Goal: Task Accomplishment & Management: Use online tool/utility

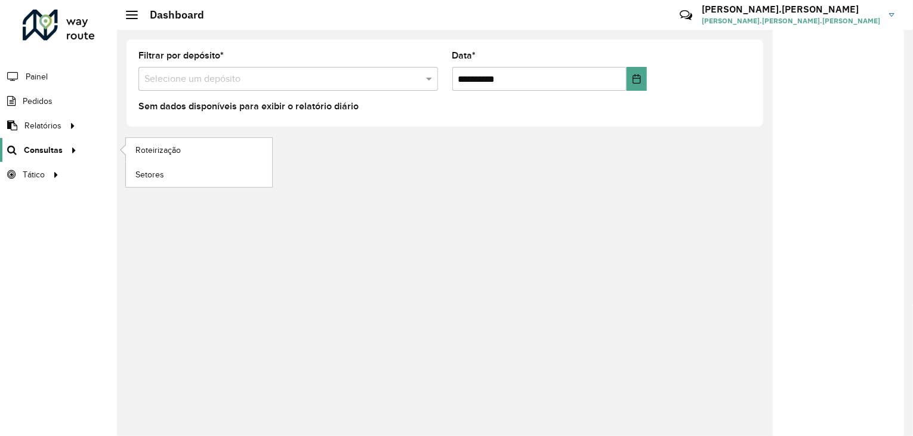
click at [75, 153] on div at bounding box center [72, 150] width 18 height 13
click at [162, 157] on link "Roteirização" at bounding box center [199, 150] width 146 height 24
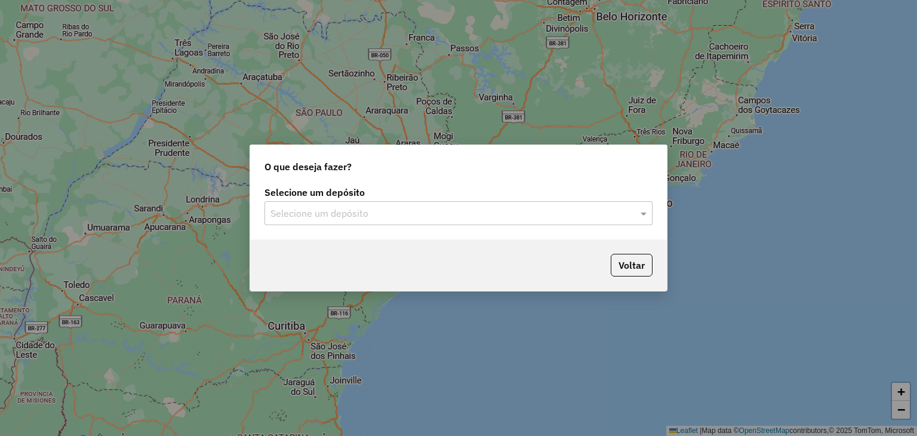
drag, startPoint x: 413, startPoint y: 198, endPoint x: 400, endPoint y: 223, distance: 27.8
click at [412, 200] on div "Selecione um depósito Selecione um depósito" at bounding box center [458, 206] width 388 height 37
click at [399, 215] on input "text" at bounding box center [446, 214] width 352 height 14
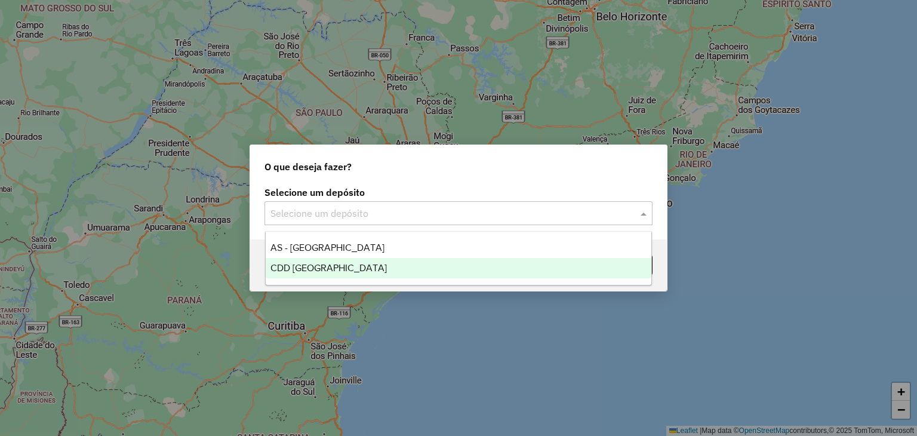
click at [387, 272] on div "CDD [GEOGRAPHIC_DATA]" at bounding box center [459, 268] width 386 height 20
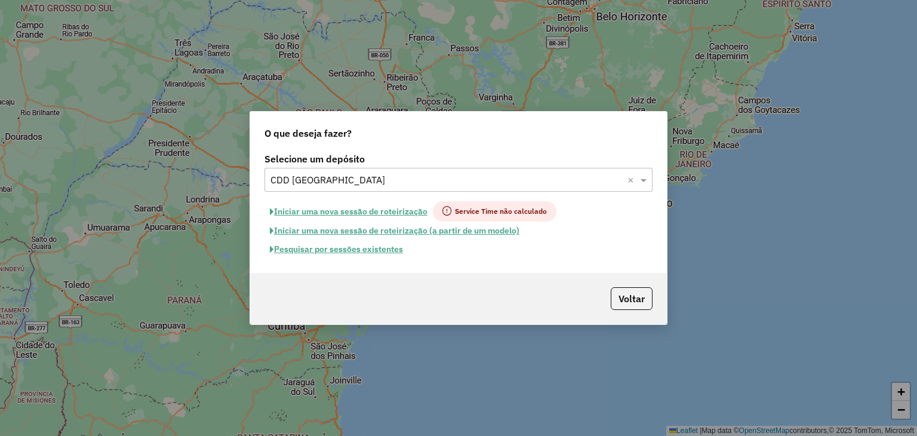
click at [344, 247] on button "Pesquisar por sessões existentes" at bounding box center [336, 249] width 144 height 19
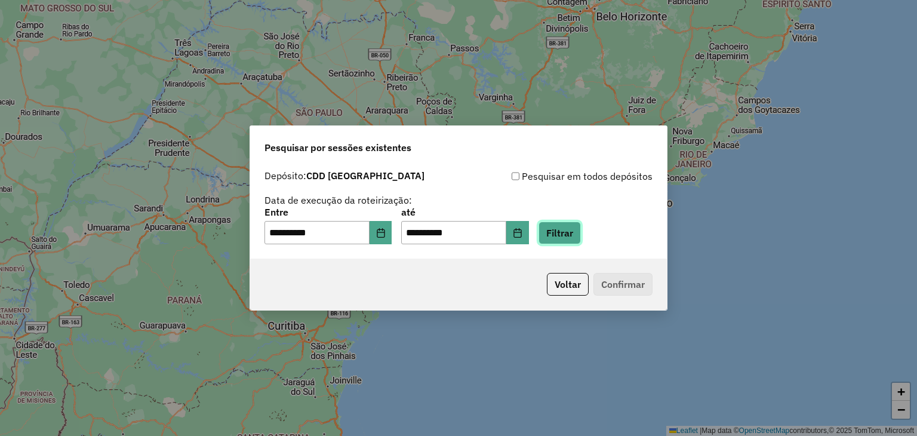
click at [581, 237] on button "Filtrar" at bounding box center [559, 232] width 42 height 23
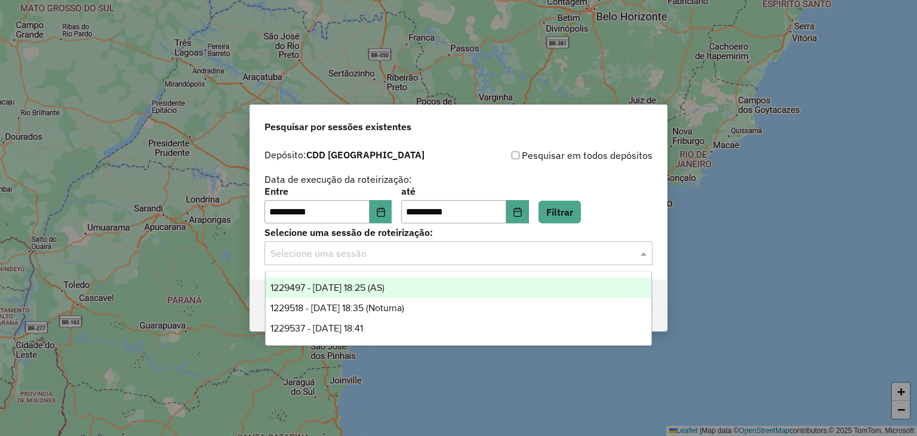
click at [563, 247] on input "text" at bounding box center [446, 254] width 352 height 14
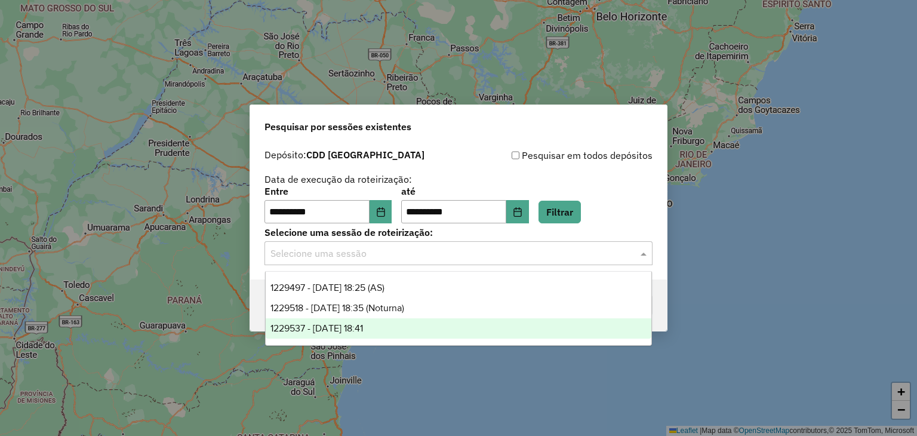
click at [474, 324] on div "1229537 - 14/08/2025 18:41" at bounding box center [459, 328] width 386 height 20
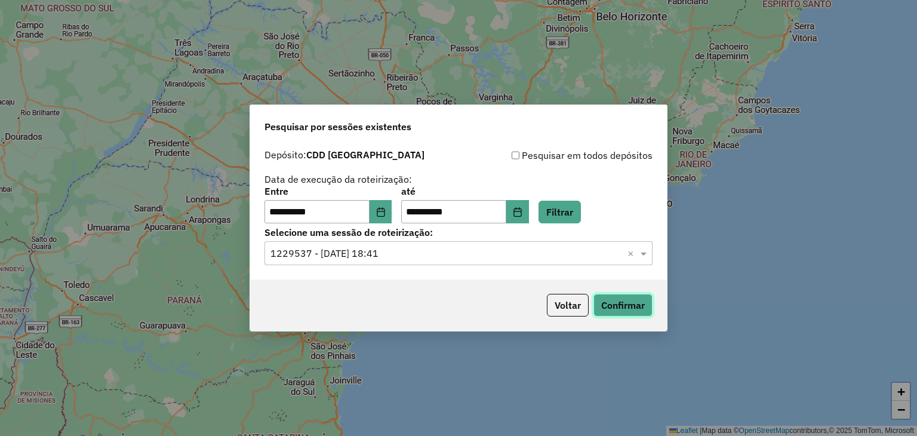
click at [623, 301] on button "Confirmar" at bounding box center [622, 305] width 59 height 23
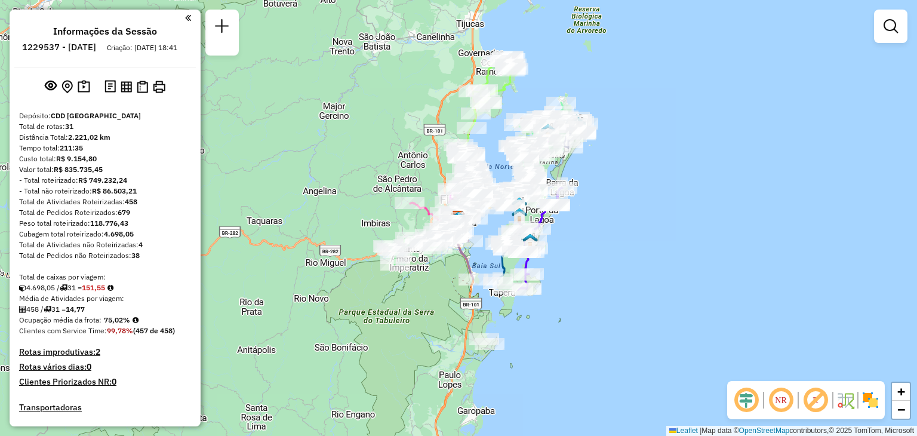
click at [643, 231] on div "Janela de atendimento Grade de atendimento Capacidade Transportadoras Veículos …" at bounding box center [458, 218] width 917 height 436
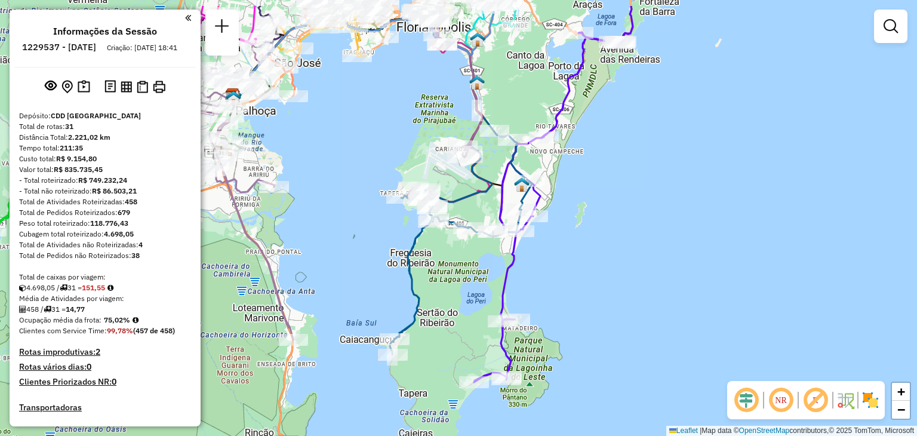
drag, startPoint x: 516, startPoint y: 235, endPoint x: 596, endPoint y: 285, distance: 94.6
click at [596, 285] on div "Janela de atendimento Grade de atendimento Capacidade Transportadoras Veículos …" at bounding box center [458, 218] width 917 height 436
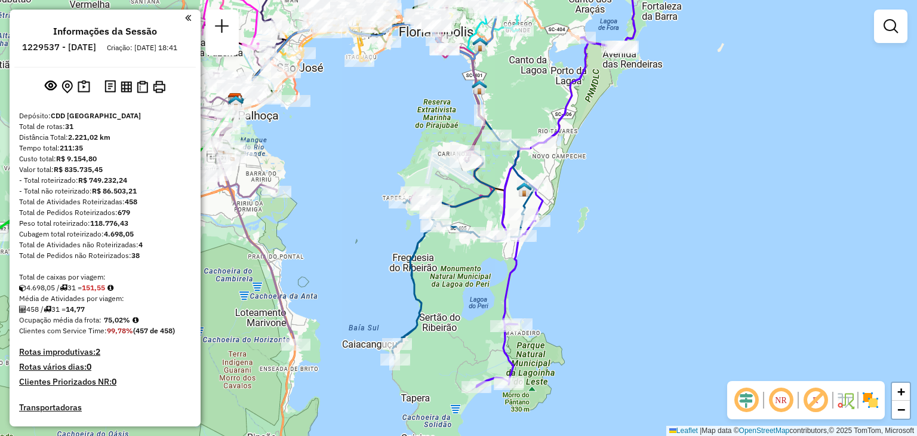
drag, startPoint x: 587, startPoint y: 280, endPoint x: 597, endPoint y: 289, distance: 13.5
click at [595, 289] on div "Janela de atendimento Grade de atendimento Capacidade Transportadoras Veículos …" at bounding box center [458, 218] width 917 height 436
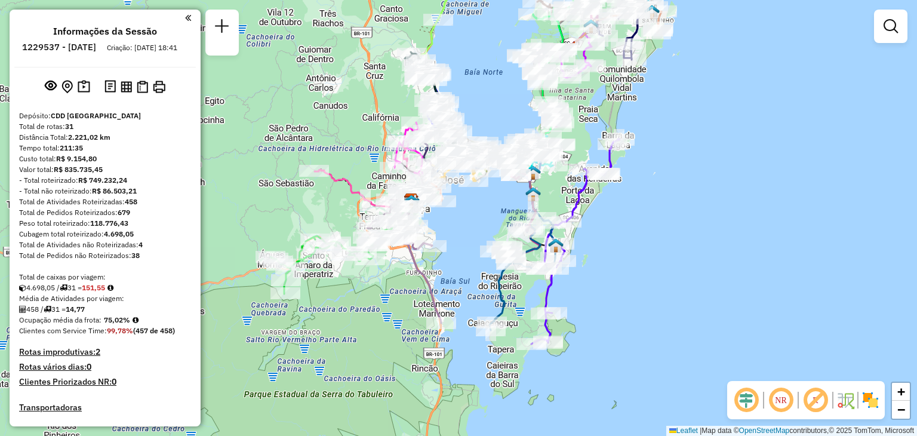
drag, startPoint x: 652, startPoint y: 272, endPoint x: 644, endPoint y: 281, distance: 12.7
click at [644, 281] on div "Janela de atendimento Grade de atendimento Capacidade Transportadoras Veículos …" at bounding box center [458, 218] width 917 height 436
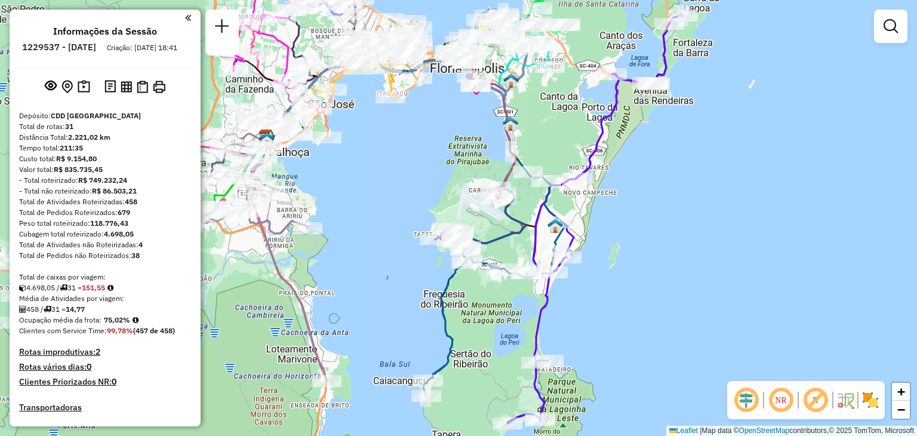
drag, startPoint x: 547, startPoint y: 279, endPoint x: 635, endPoint y: 282, distance: 87.8
click at [635, 282] on div "Janela de atendimento Grade de atendimento Capacidade Transportadoras Veículos …" at bounding box center [458, 218] width 917 height 436
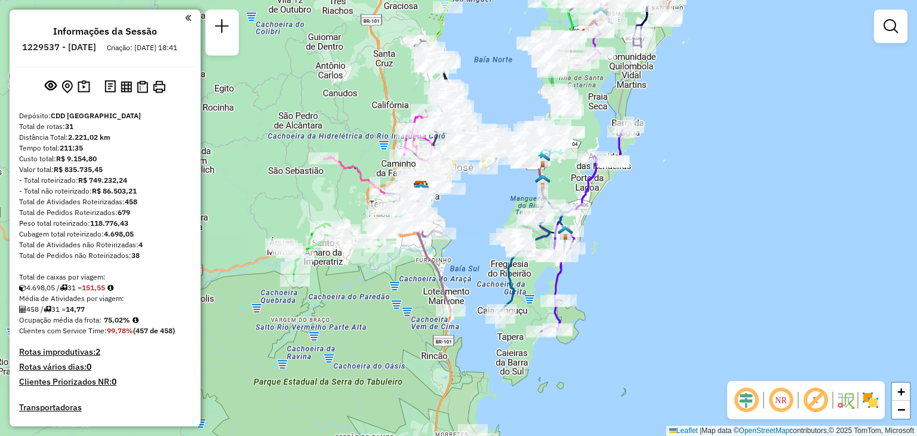
drag, startPoint x: 645, startPoint y: 207, endPoint x: 623, endPoint y: 218, distance: 25.1
click at [623, 218] on div "Janela de atendimento Grade de atendimento Capacidade Transportadoras Veículos …" at bounding box center [458, 218] width 917 height 436
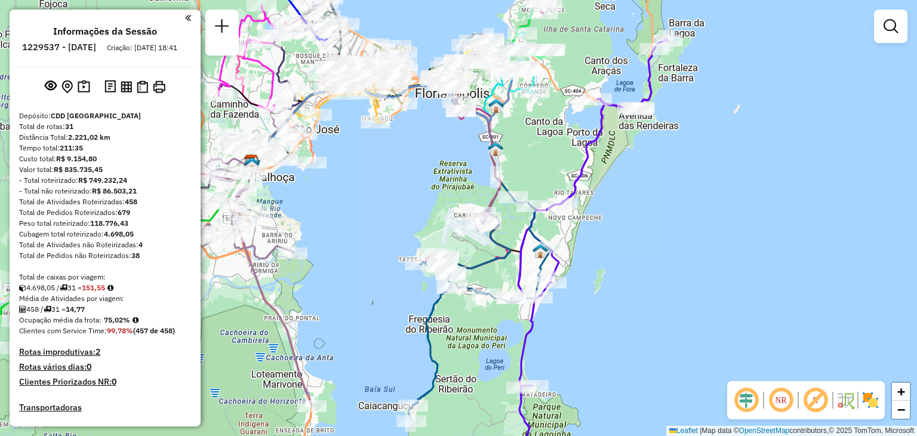
drag, startPoint x: 562, startPoint y: 343, endPoint x: 572, endPoint y: 353, distance: 15.2
click at [577, 361] on div "Janela de atendimento Grade de atendimento Capacidade Transportadoras Veículos …" at bounding box center [458, 218] width 917 height 436
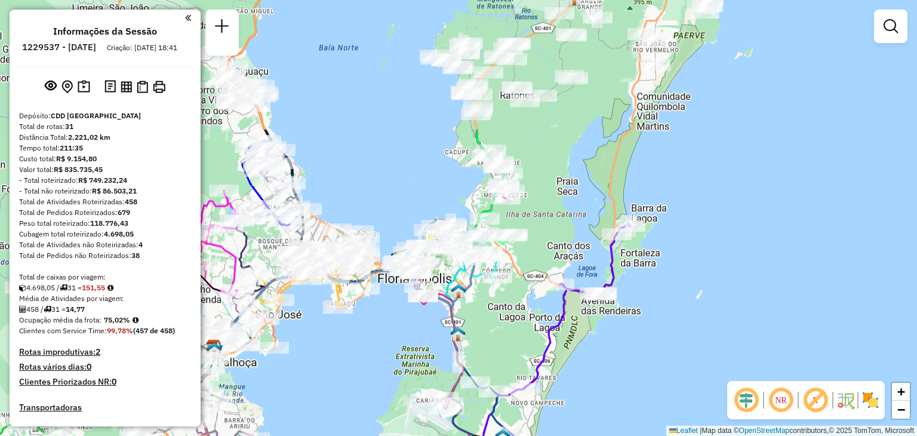
drag, startPoint x: 620, startPoint y: 220, endPoint x: 599, endPoint y: 393, distance: 174.4
click at [599, 393] on div "Janela de atendimento Grade de atendimento Capacidade Transportadoras Veículos …" at bounding box center [458, 218] width 917 height 436
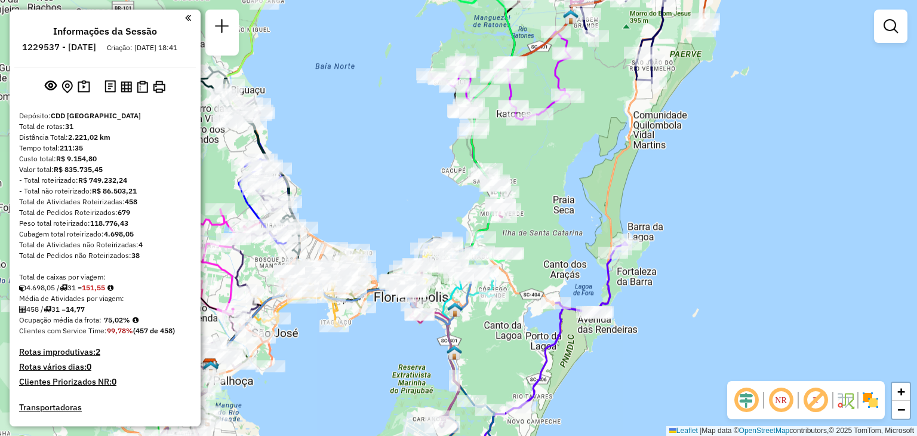
drag, startPoint x: 659, startPoint y: 232, endPoint x: 670, endPoint y: 238, distance: 12.8
click at [670, 238] on div "Janela de atendimento Grade de atendimento Capacidade Transportadoras Veículos …" at bounding box center [458, 218] width 917 height 436
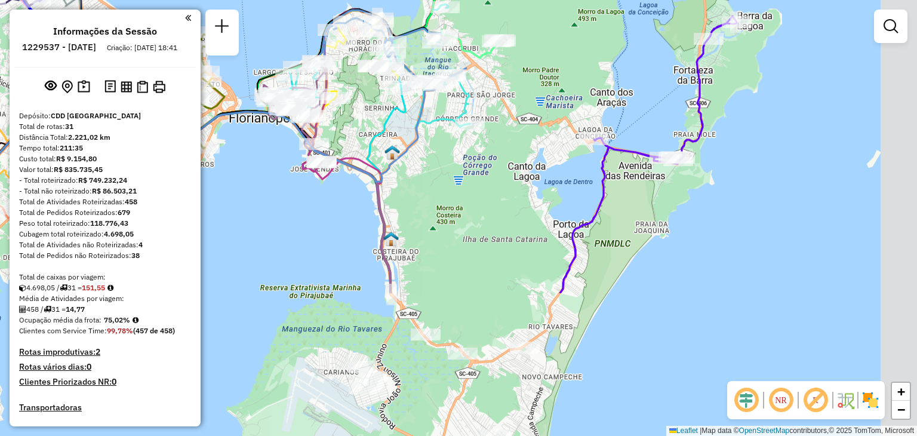
drag, startPoint x: 629, startPoint y: 364, endPoint x: 494, endPoint y: 180, distance: 227.7
click at [494, 180] on div "Janela de atendimento Grade de atendimento Capacidade Transportadoras Veículos …" at bounding box center [458, 218] width 917 height 436
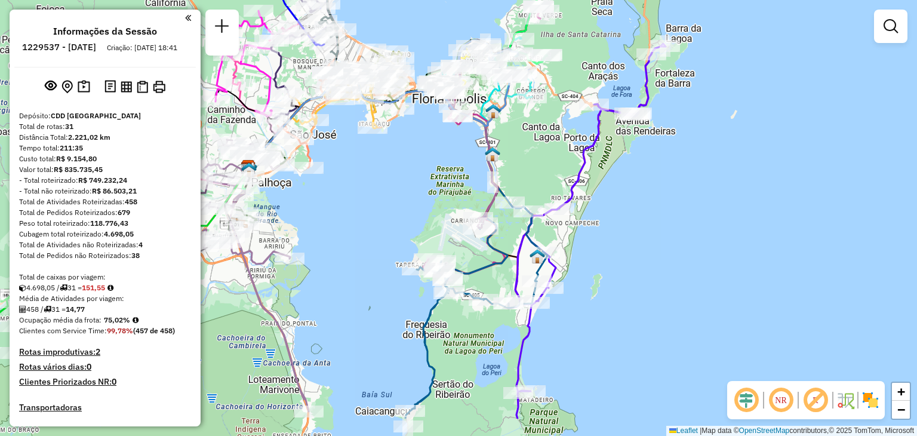
drag, startPoint x: 621, startPoint y: 401, endPoint x: 664, endPoint y: 340, distance: 74.5
click at [674, 342] on div "Janela de atendimento Grade de atendimento Capacidade Transportadoras Veículos …" at bounding box center [458, 218] width 917 height 436
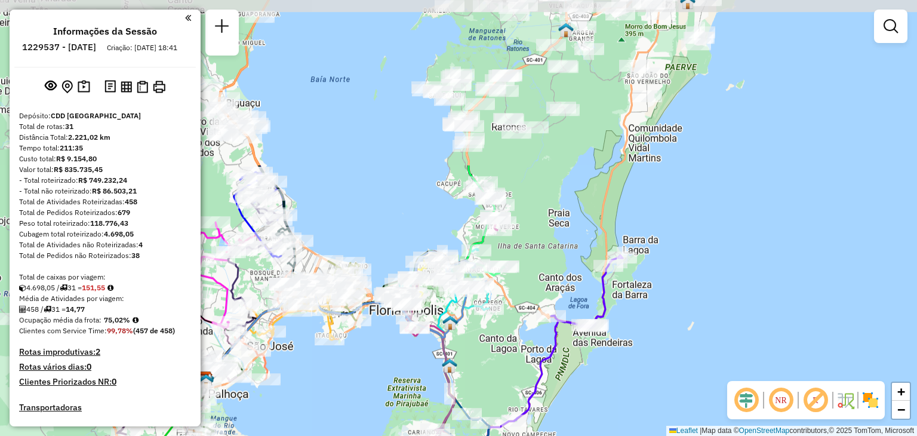
drag, startPoint x: 669, startPoint y: 235, endPoint x: 626, endPoint y: 446, distance: 216.2
click at [626, 435] on html "Aguarde... Pop-up bloqueado! Seu navegador bloqueou automáticamente a abertura …" at bounding box center [458, 218] width 917 height 436
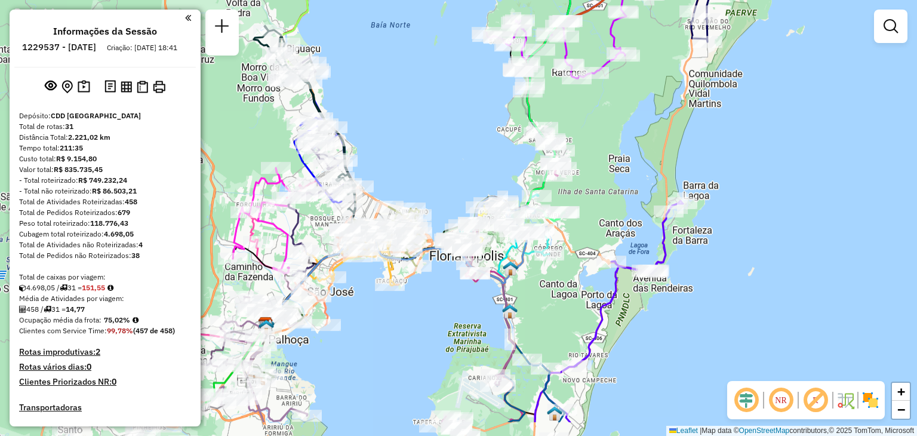
drag, startPoint x: 544, startPoint y: 182, endPoint x: 604, endPoint y: 125, distance: 82.7
click at [604, 125] on div "Janela de atendimento Grade de atendimento Capacidade Transportadoras Veículos …" at bounding box center [458, 218] width 917 height 436
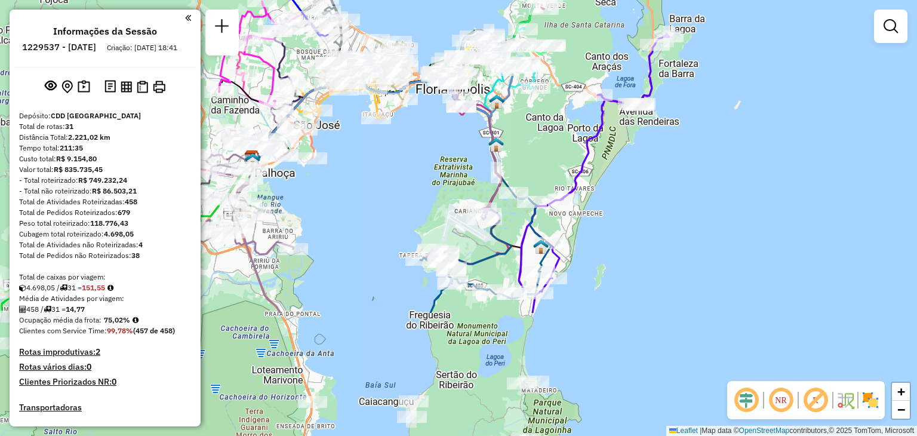
drag, startPoint x: 559, startPoint y: 316, endPoint x: 546, endPoint y: 149, distance: 167.1
click at [546, 149] on div "Janela de atendimento Grade de atendimento Capacidade Transportadoras Veículos …" at bounding box center [458, 218] width 917 height 436
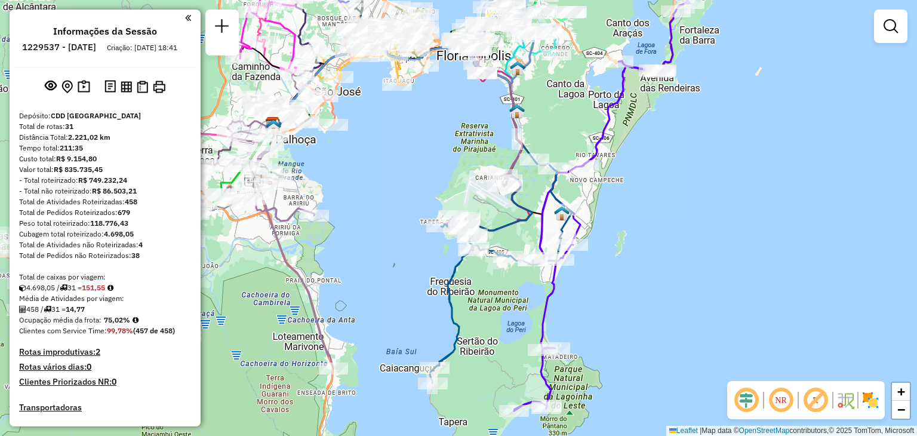
drag, startPoint x: 609, startPoint y: 294, endPoint x: 630, endPoint y: 261, distance: 39.4
click at [630, 261] on div "Janela de atendimento Grade de atendimento Capacidade Transportadoras Veículos …" at bounding box center [458, 218] width 917 height 436
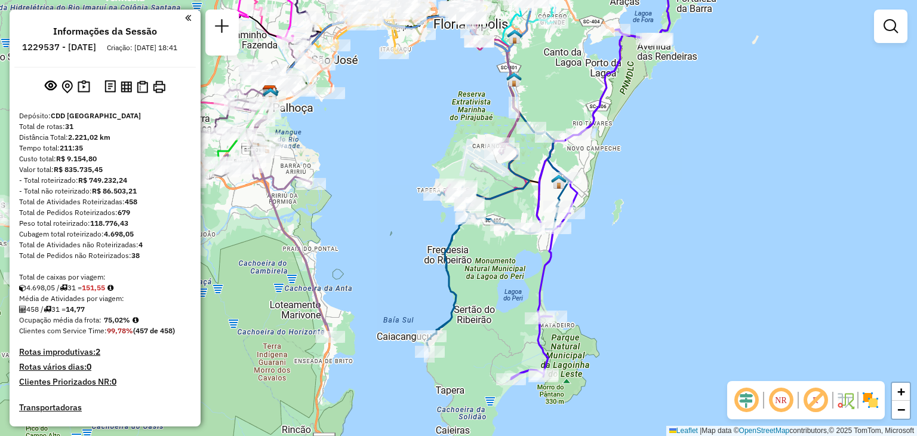
drag, startPoint x: 679, startPoint y: 157, endPoint x: 676, endPoint y: 125, distance: 31.8
click at [676, 125] on div "Janela de atendimento Grade de atendimento Capacidade Transportadoras Veículos …" at bounding box center [458, 218] width 917 height 436
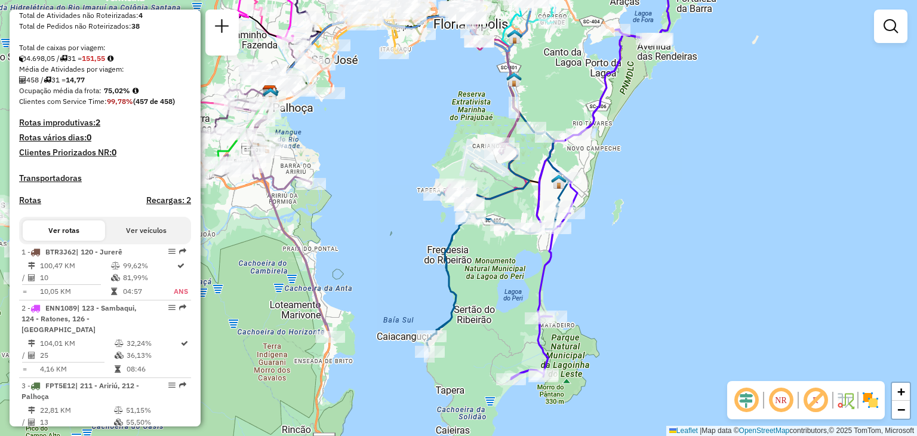
scroll to position [298, 0]
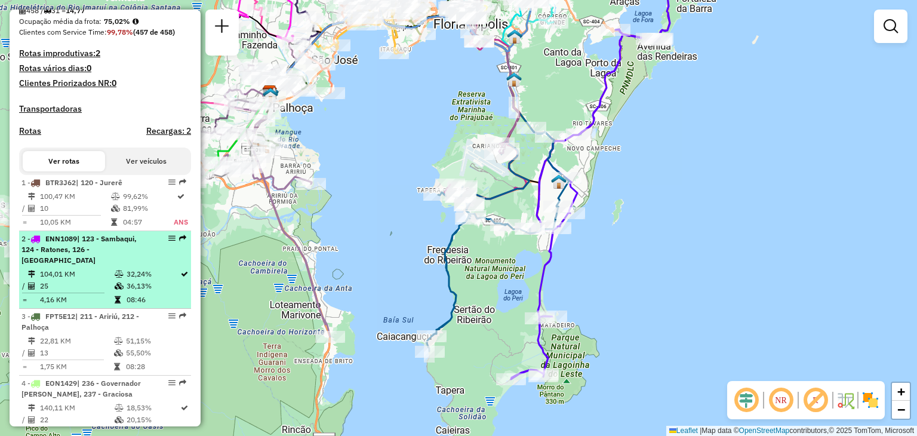
click at [120, 254] on div "2 - ENN1089 | 123 - Sambaqui, 124 - Ratones, 126 - [GEOGRAPHIC_DATA]" at bounding box center [84, 249] width 127 height 32
select select "**********"
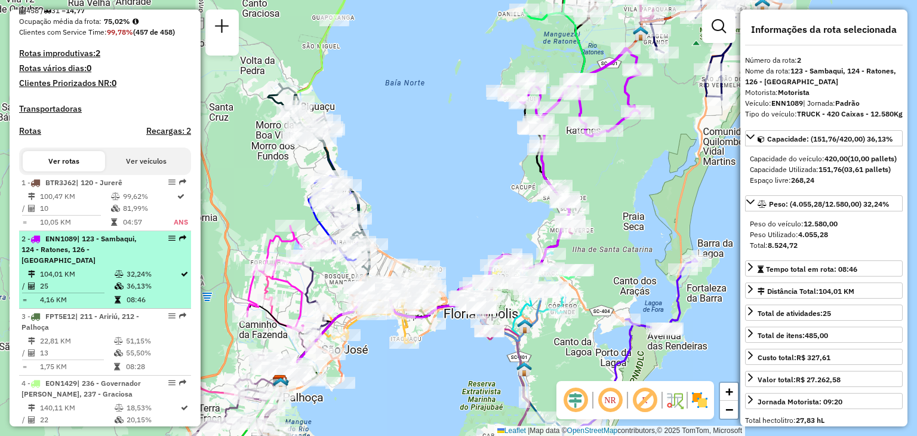
click at [120, 254] on div "2 - ENN1089 | 123 - Sambaqui, 124 - Ratones, 126 - [GEOGRAPHIC_DATA]" at bounding box center [84, 249] width 127 height 32
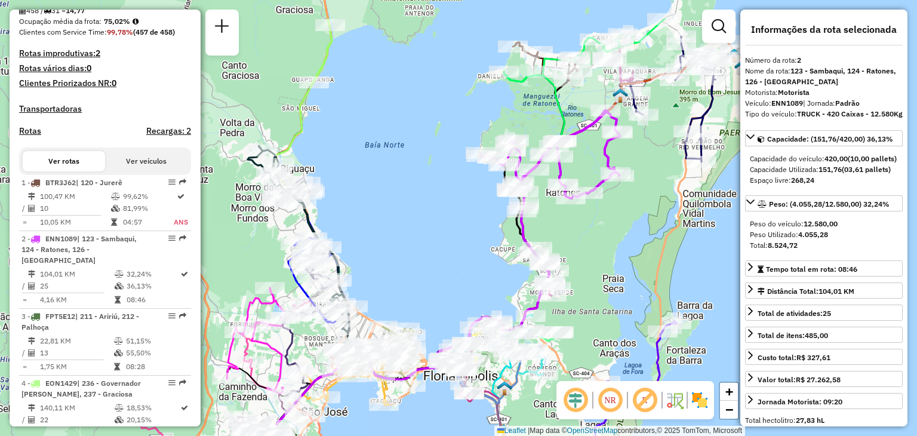
drag, startPoint x: 653, startPoint y: 169, endPoint x: 633, endPoint y: 232, distance: 65.9
click at [633, 232] on div "Janela de atendimento Grade de atendimento Capacidade Transportadoras Veículos …" at bounding box center [458, 218] width 917 height 436
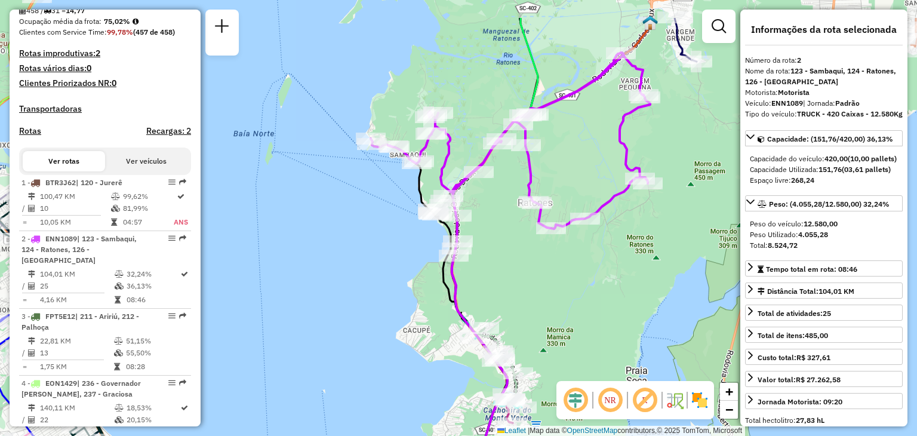
drag, startPoint x: 495, startPoint y: 198, endPoint x: 534, endPoint y: 260, distance: 73.5
click at [534, 261] on div "Janela de atendimento Grade de atendimento Capacidade Transportadoras Veículos …" at bounding box center [458, 218] width 917 height 436
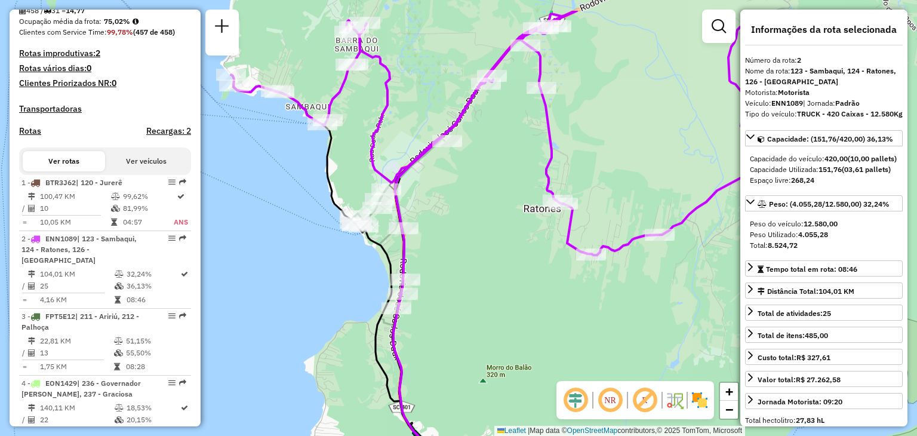
drag, startPoint x: 475, startPoint y: 192, endPoint x: 497, endPoint y: 247, distance: 58.4
click at [497, 247] on div "Janela de atendimento Grade de atendimento Capacidade Transportadoras Veículos …" at bounding box center [458, 218] width 917 height 436
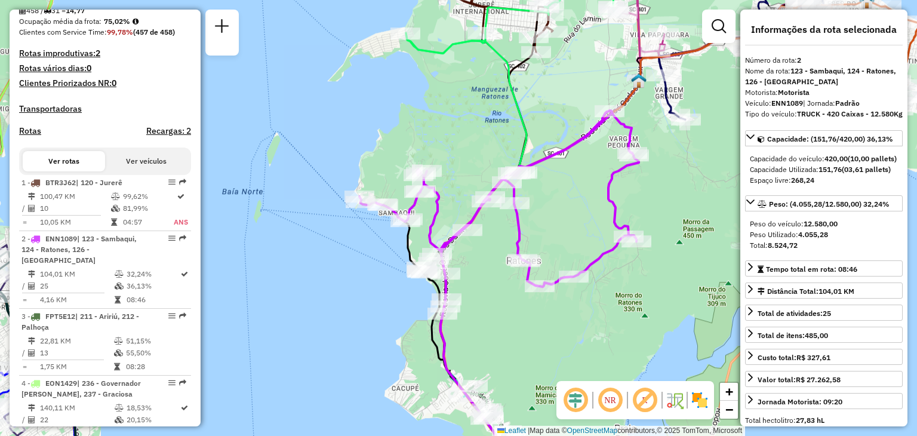
drag, startPoint x: 487, startPoint y: 235, endPoint x: 486, endPoint y: 278, distance: 43.0
click at [486, 278] on div "Janela de atendimento Grade de atendimento Capacidade Transportadoras Veículos …" at bounding box center [458, 218] width 917 height 436
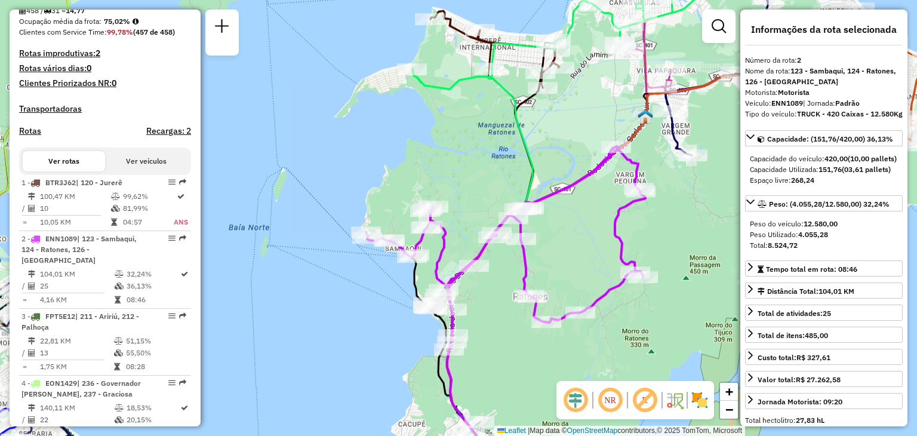
drag, startPoint x: 512, startPoint y: 330, endPoint x: 515, endPoint y: 359, distance: 28.8
click at [515, 359] on div "Janela de atendimento Grade de atendimento Capacidade Transportadoras Veículos …" at bounding box center [458, 218] width 917 height 436
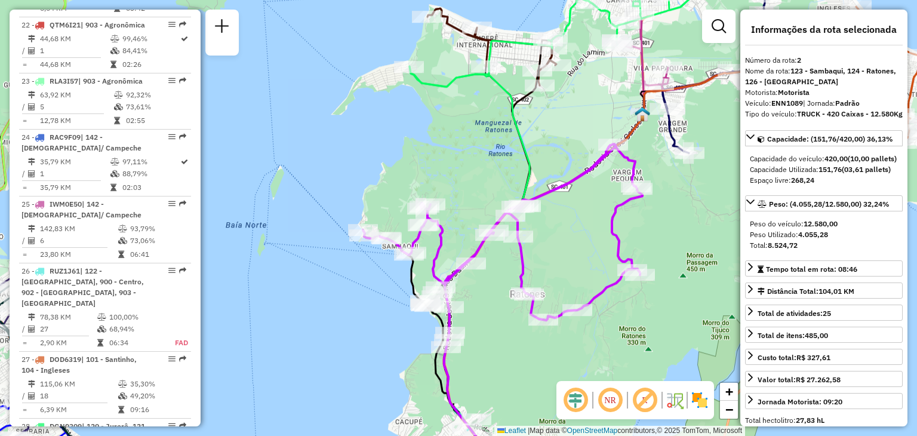
scroll to position [1970, 0]
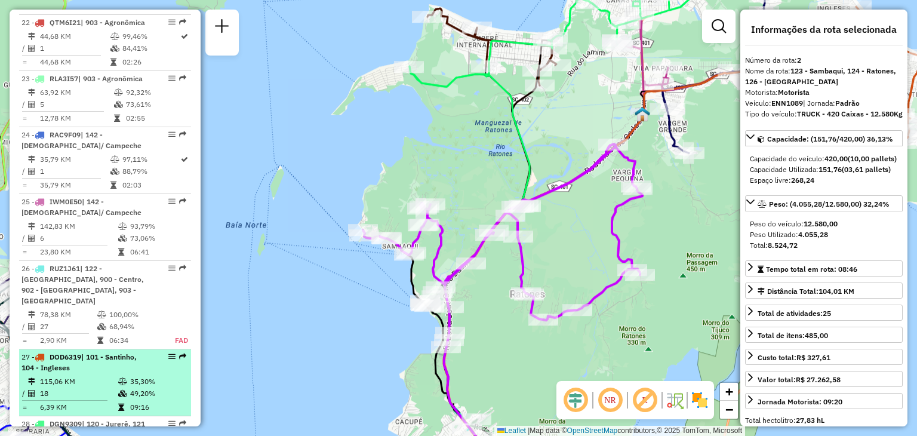
click at [168, 353] on em at bounding box center [171, 356] width 7 height 7
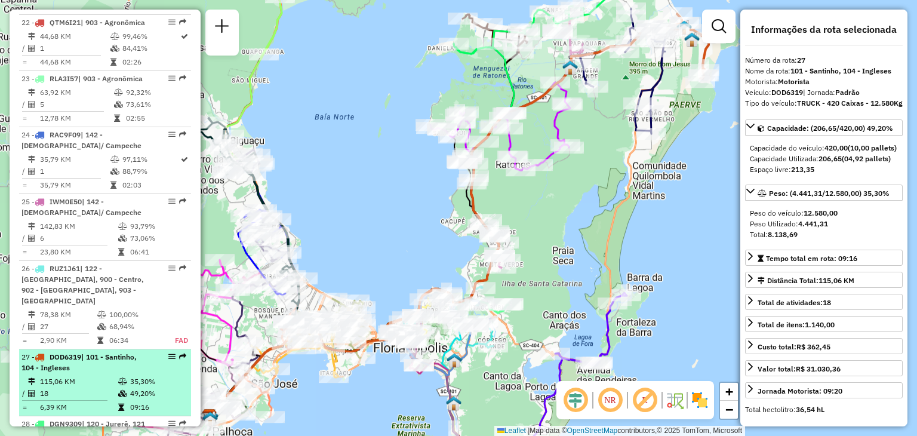
click at [164, 353] on div at bounding box center [168, 356] width 36 height 7
click at [142, 352] on div "27 - DOD6319 | 101 - Santinho, 104 - Ingleses" at bounding box center [84, 362] width 127 height 21
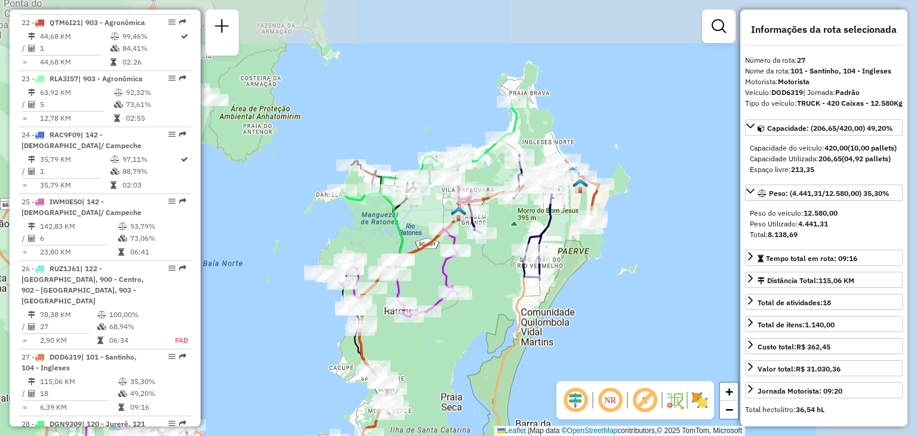
drag, startPoint x: 637, startPoint y: 178, endPoint x: 525, endPoint y: 325, distance: 184.0
click at [525, 325] on div "Janela de atendimento Grade de atendimento Capacidade Transportadoras Veículos …" at bounding box center [458, 218] width 917 height 436
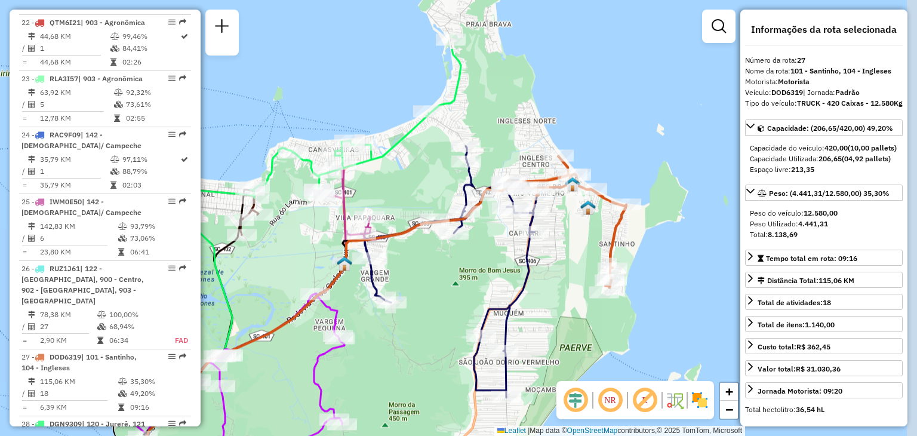
drag, startPoint x: 567, startPoint y: 190, endPoint x: 537, endPoint y: 281, distance: 96.1
click at [540, 282] on div "Janela de atendimento Grade de atendimento Capacidade Transportadoras Veículos …" at bounding box center [458, 218] width 917 height 436
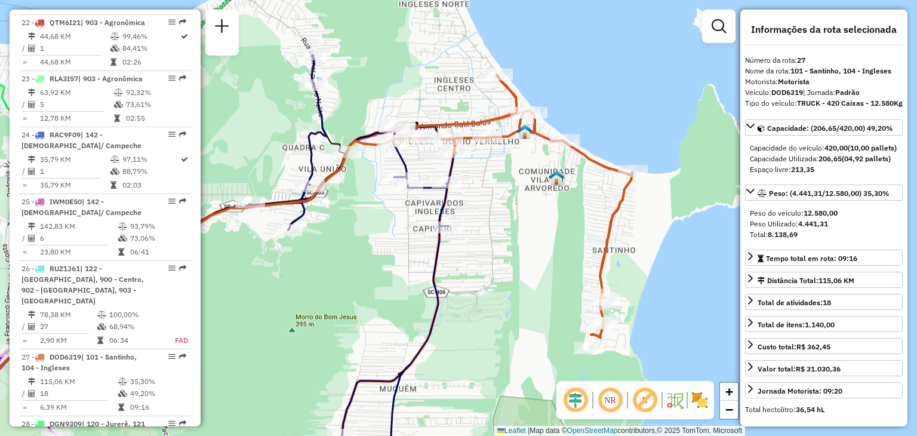
drag, startPoint x: 614, startPoint y: 247, endPoint x: 531, endPoint y: 287, distance: 91.8
click at [531, 287] on div "Janela de atendimento Grade de atendimento Capacidade Transportadoras Veículos …" at bounding box center [458, 218] width 917 height 436
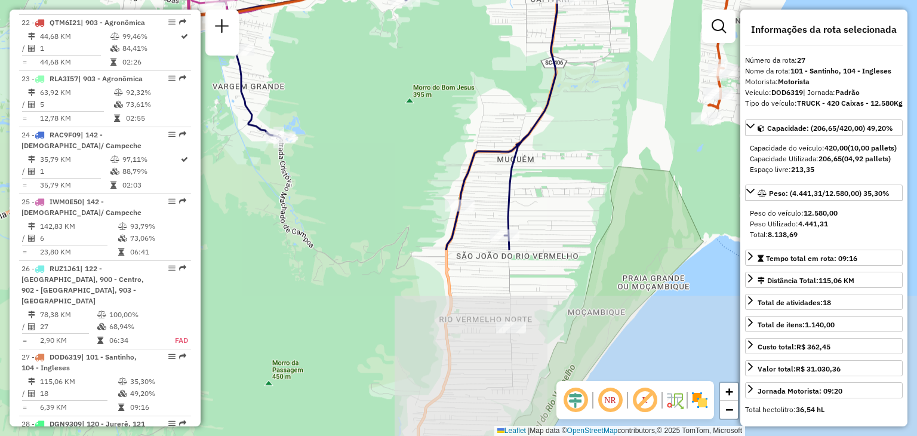
drag, startPoint x: 371, startPoint y: 340, endPoint x: 458, endPoint y: 138, distance: 219.2
click at [458, 138] on div "Janela de atendimento Grade de atendimento Capacidade Transportadoras Veículos …" at bounding box center [458, 218] width 917 height 436
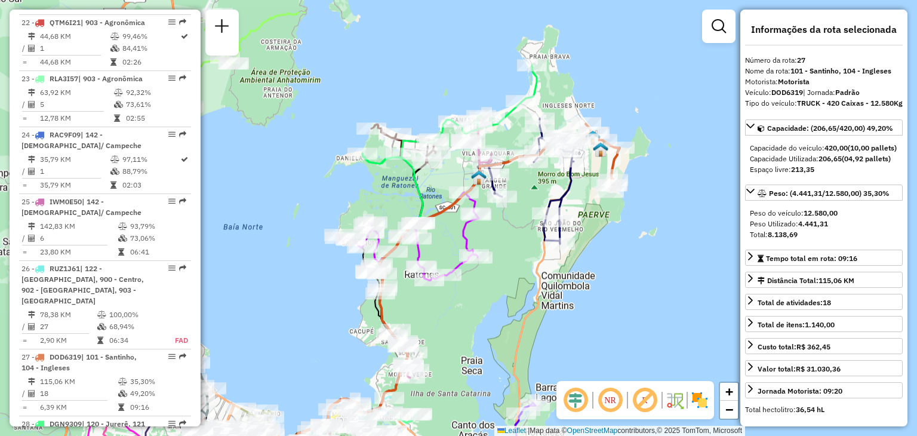
drag, startPoint x: 392, startPoint y: 161, endPoint x: 504, endPoint y: 216, distance: 125.2
click at [504, 216] on div "Janela de atendimento Grade de atendimento Capacidade Transportadoras Veículos …" at bounding box center [458, 218] width 917 height 436
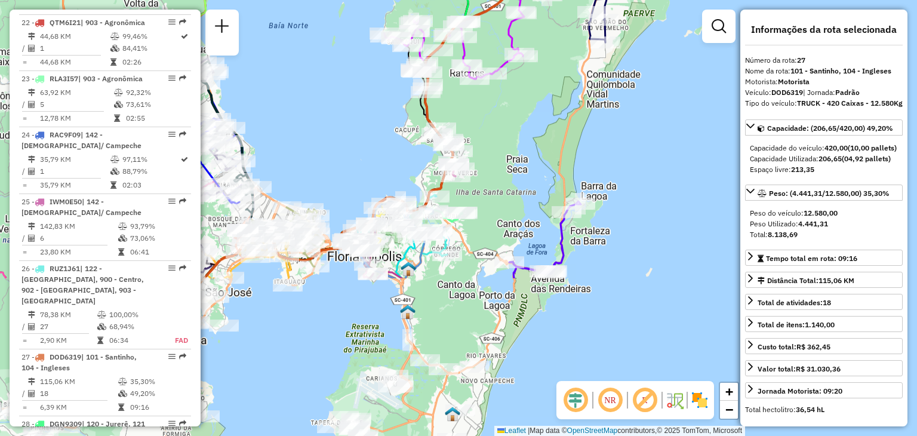
drag, startPoint x: 468, startPoint y: 323, endPoint x: 513, endPoint y: 122, distance: 206.2
click at [513, 122] on div "Janela de atendimento Grade de atendimento Capacidade Transportadoras Veículos …" at bounding box center [458, 218] width 917 height 436
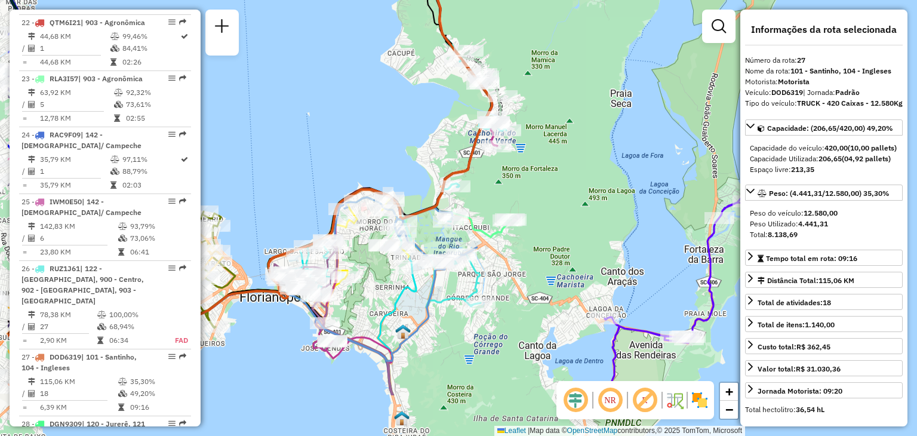
drag, startPoint x: 567, startPoint y: 177, endPoint x: 637, endPoint y: 207, distance: 76.7
click at [637, 207] on div "Janela de atendimento Grade de atendimento Capacidade Transportadoras Veículos …" at bounding box center [458, 218] width 917 height 436
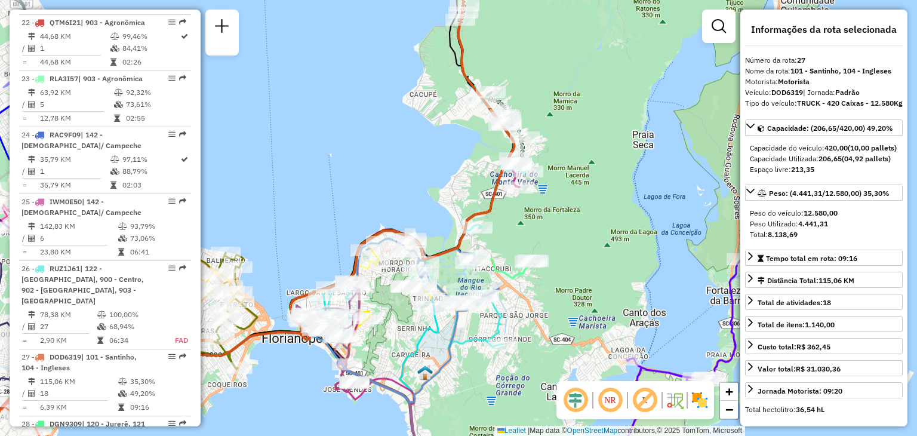
drag, startPoint x: 540, startPoint y: 170, endPoint x: 562, endPoint y: 211, distance: 46.7
click at [562, 211] on div "Janela de atendimento Grade de atendimento Capacidade Transportadoras Veículos …" at bounding box center [458, 218] width 917 height 436
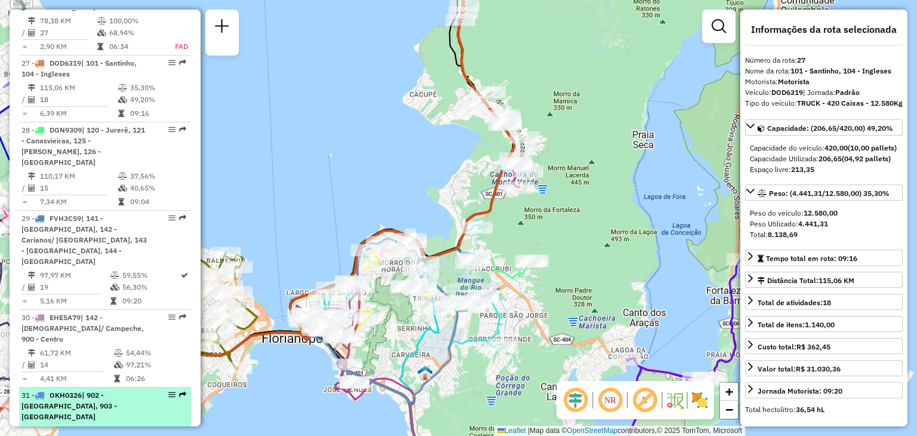
scroll to position [2388, 0]
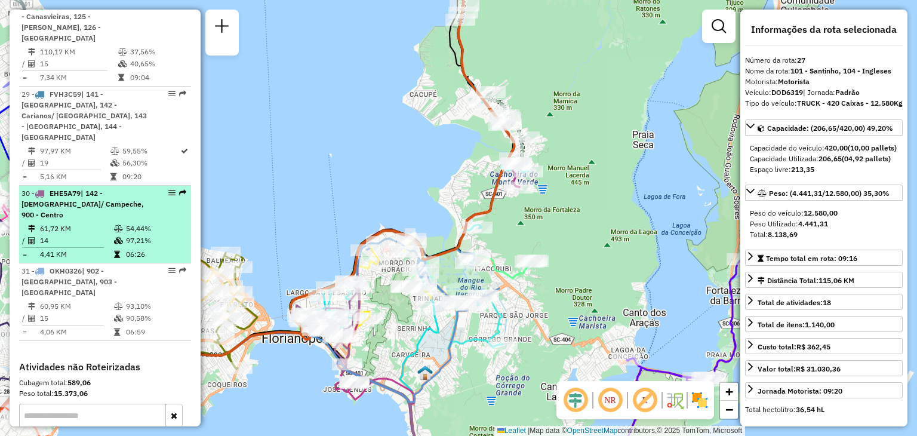
click at [168, 189] on em at bounding box center [171, 192] width 7 height 7
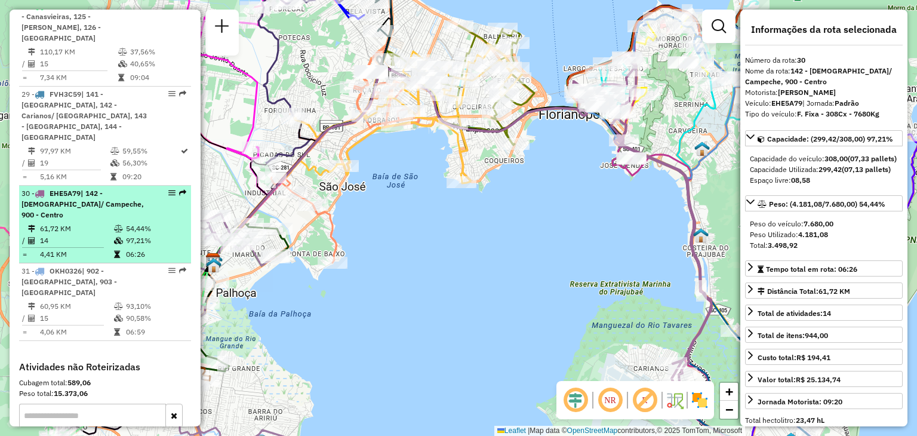
click at [168, 189] on em at bounding box center [171, 192] width 7 height 7
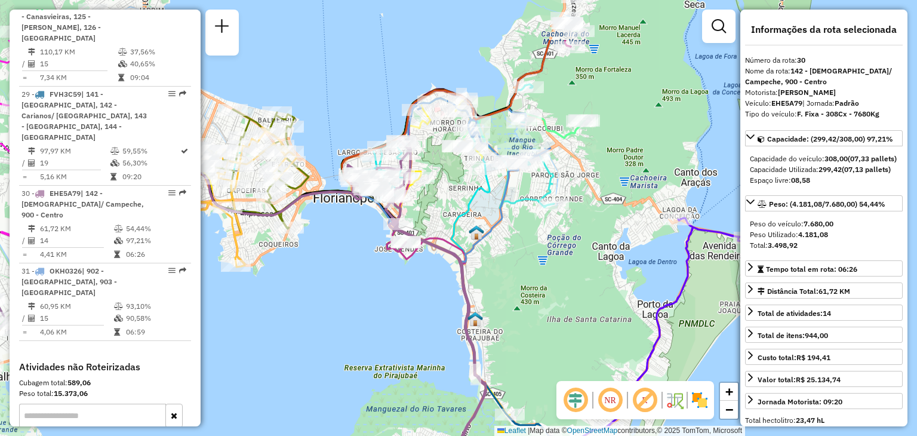
drag, startPoint x: 574, startPoint y: 230, endPoint x: 349, endPoint y: 306, distance: 237.8
click at [355, 311] on div "Janela de atendimento Grade de atendimento Capacidade Transportadoras Veículos …" at bounding box center [458, 218] width 917 height 436
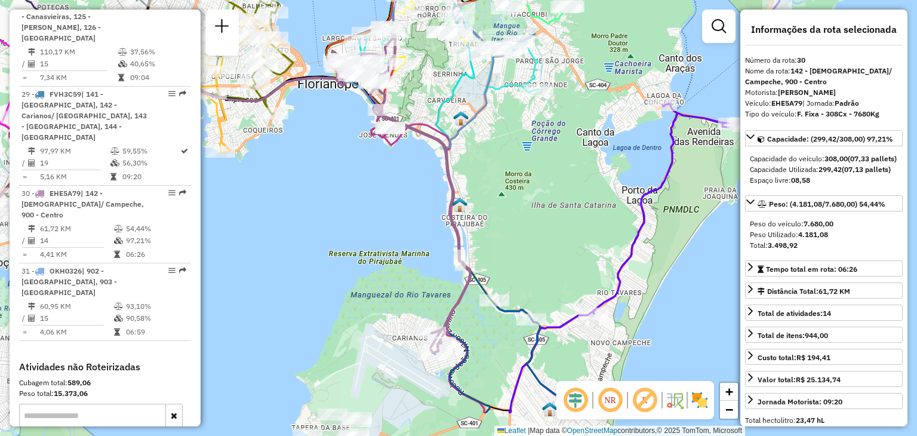
drag, startPoint x: 380, startPoint y: 347, endPoint x: 509, endPoint y: 335, distance: 129.5
click at [376, 281] on div "Janela de atendimento Grade de atendimento Capacidade Transportadoras Veículos …" at bounding box center [458, 218] width 917 height 436
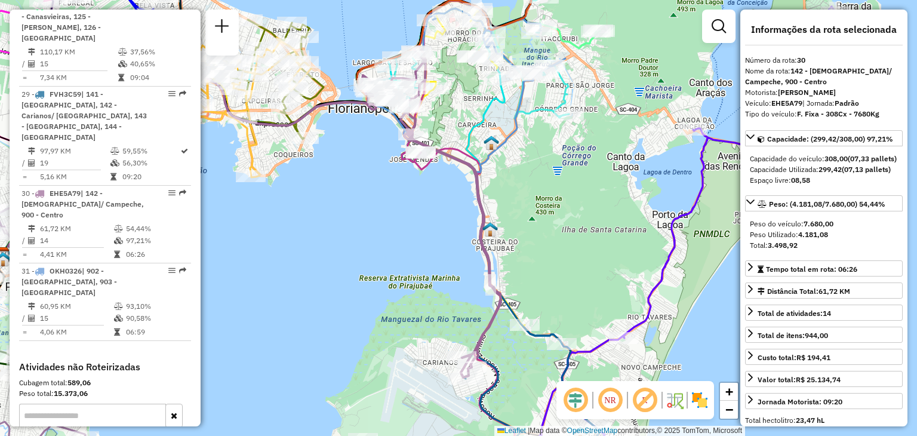
drag, startPoint x: 380, startPoint y: 195, endPoint x: 409, endPoint y: 220, distance: 39.0
click at [409, 220] on div "Janela de atendimento Grade de atendimento Capacidade Transportadoras Veículos …" at bounding box center [458, 218] width 917 height 436
